Goal: Task Accomplishment & Management: Manage account settings

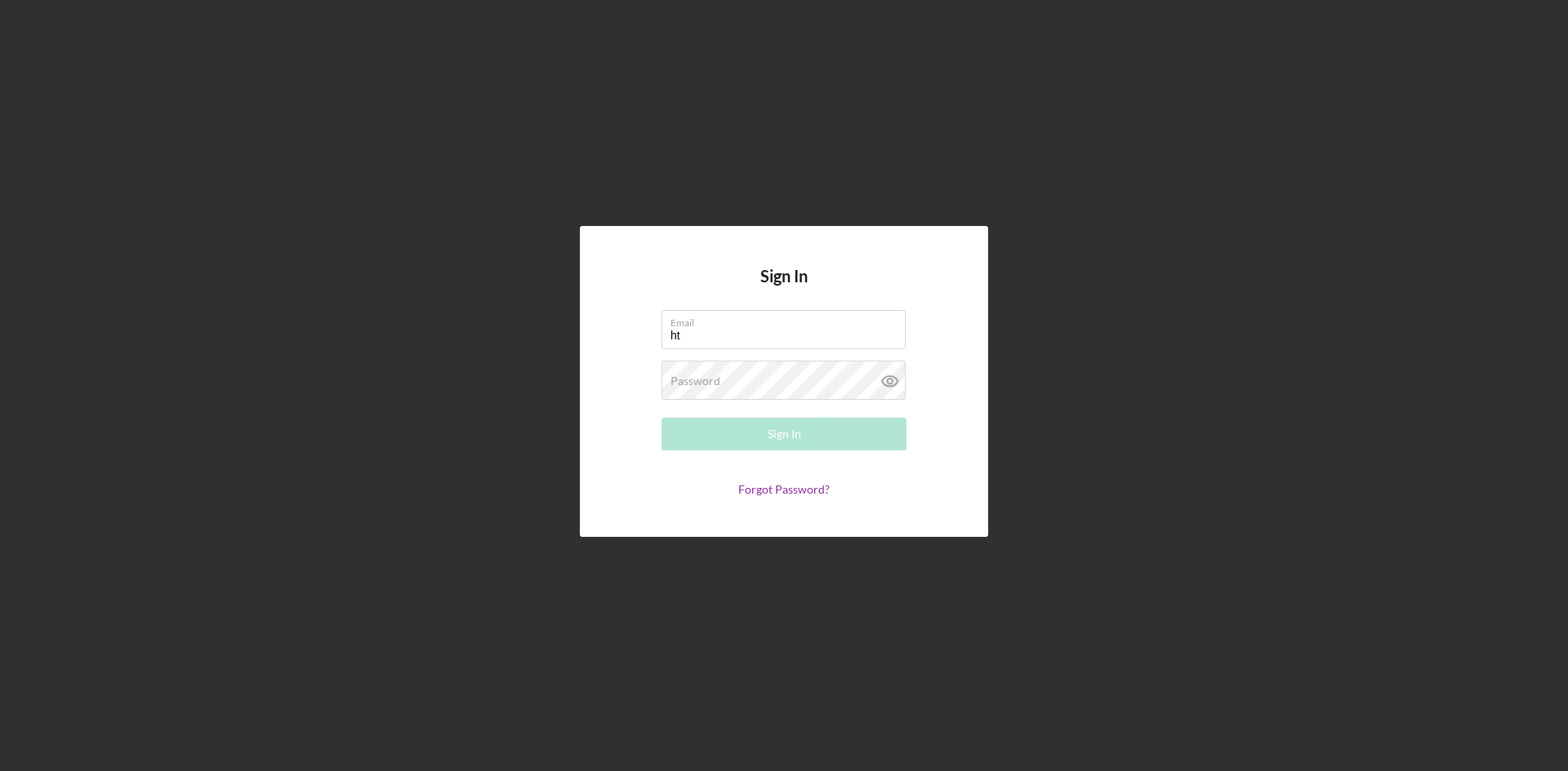
type input "h"
type input "[DOMAIN_NAME][EMAIL_ADDRESS][DOMAIN_NAME]"
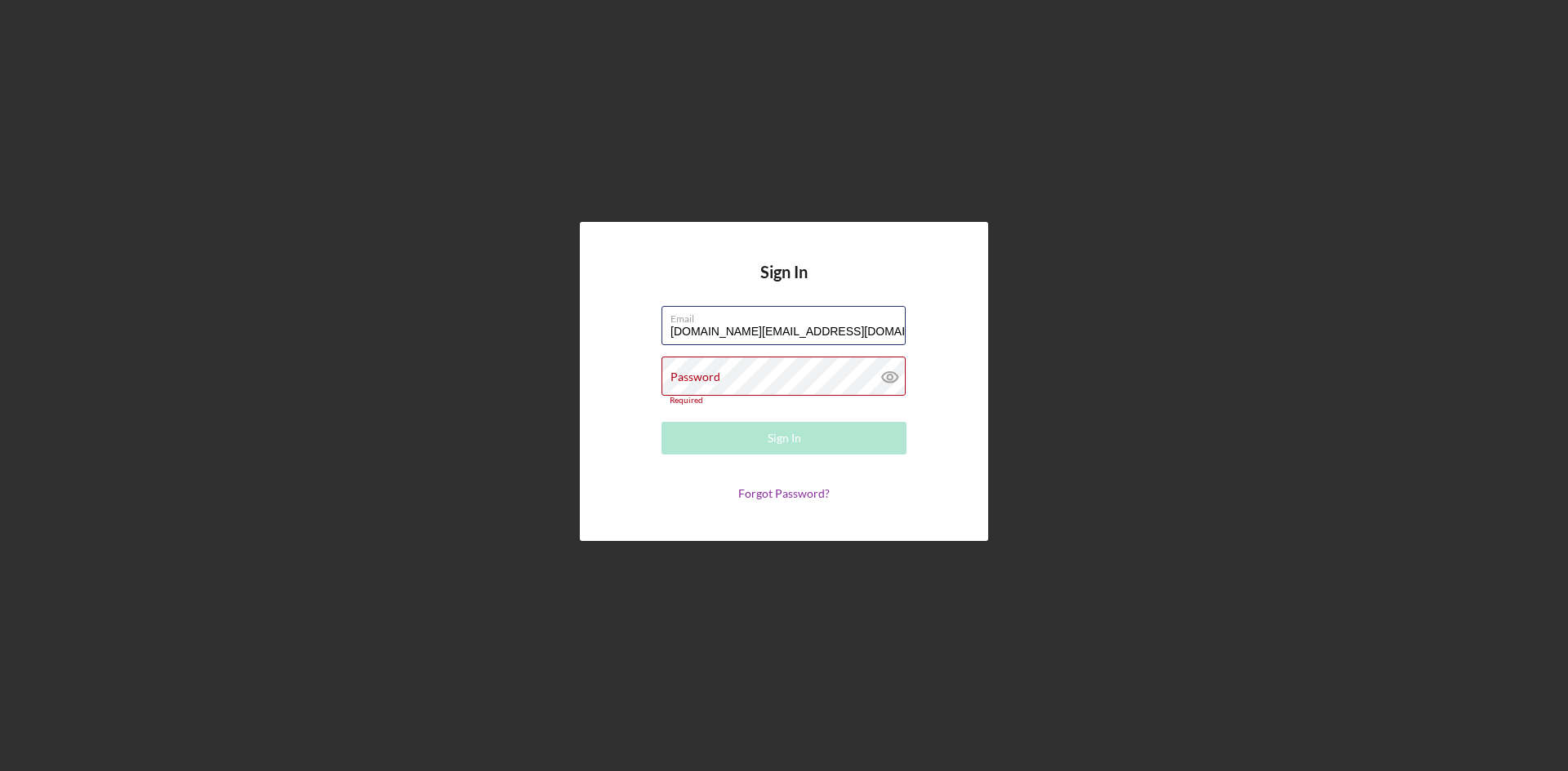
drag, startPoint x: 882, startPoint y: 336, endPoint x: 572, endPoint y: 314, distance: 310.8
click at [572, 314] on div "Sign In Email [DOMAIN_NAME][EMAIL_ADDRESS][DOMAIN_NAME] Password Required Sign …" at bounding box center [784, 381] width 1552 height 764
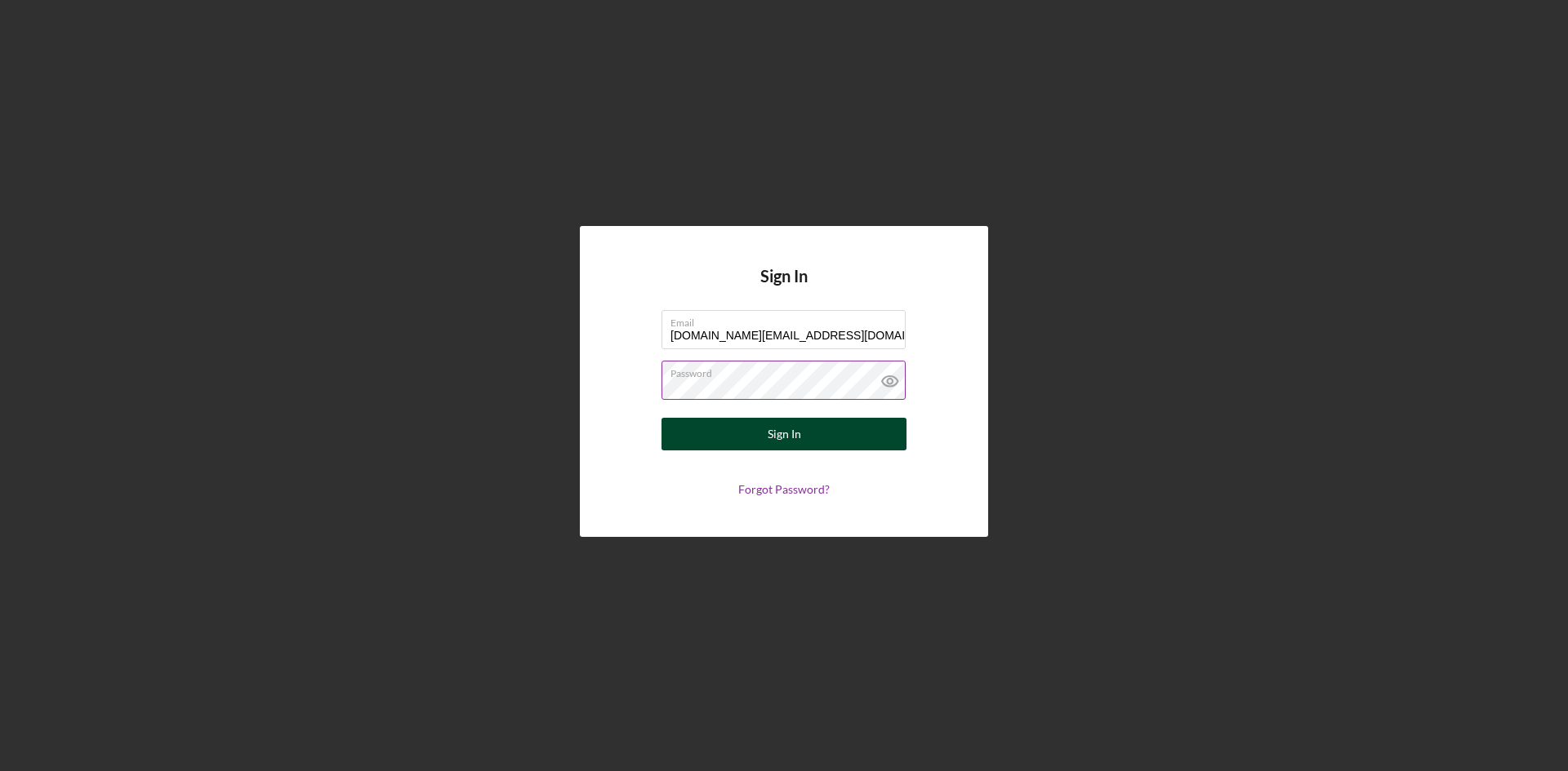
click at [820, 422] on button "Sign In" at bounding box center [784, 434] width 245 height 33
click at [894, 382] on icon at bounding box center [890, 381] width 41 height 41
click at [959, 418] on div "Sign In Email [DOMAIN_NAME][EMAIL_ADDRESS][DOMAIN_NAME] Password Sign In Forgot…" at bounding box center [784, 381] width 409 height 311
click at [826, 439] on button "Sign In" at bounding box center [784, 434] width 245 height 33
